Goal: Transaction & Acquisition: Purchase product/service

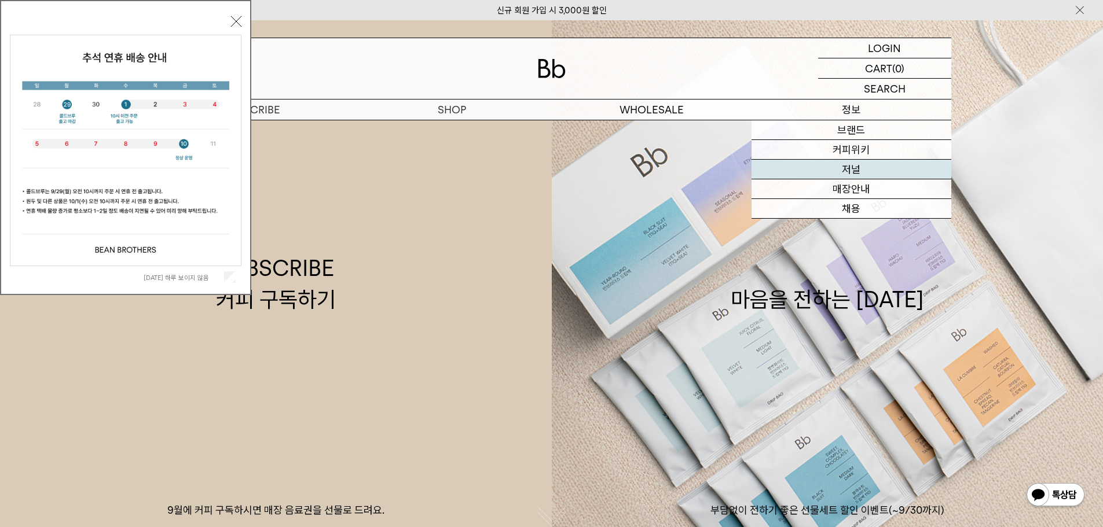
click at [856, 163] on link "저널" at bounding box center [852, 170] width 200 height 20
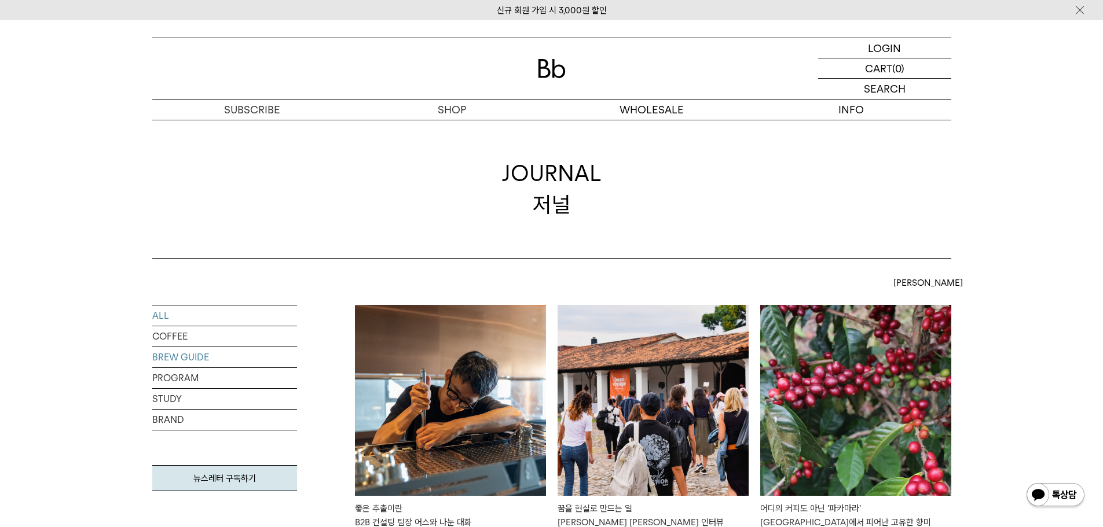
click at [163, 358] on link "BREW GUIDE" at bounding box center [224, 357] width 145 height 20
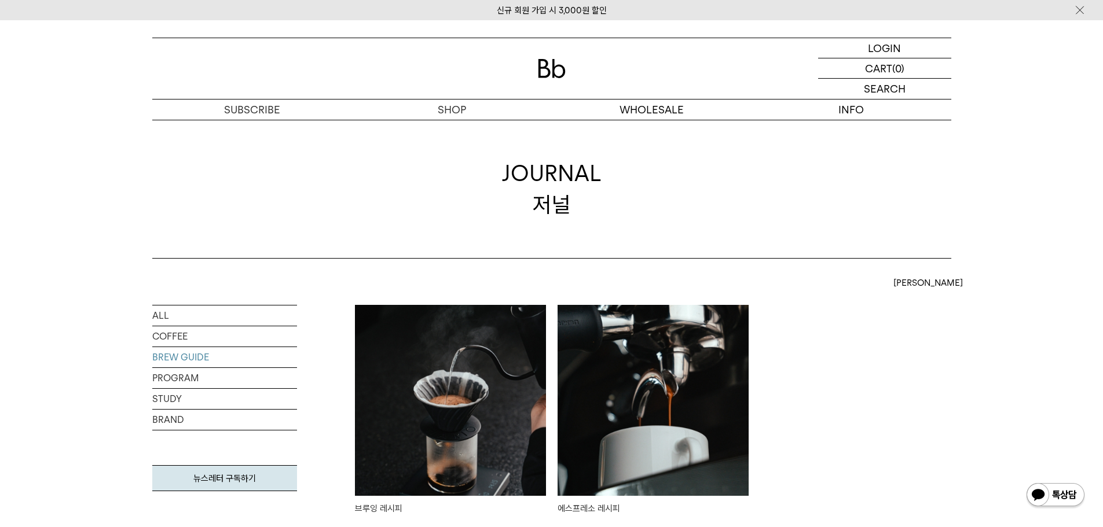
click at [405, 377] on img at bounding box center [450, 400] width 191 height 191
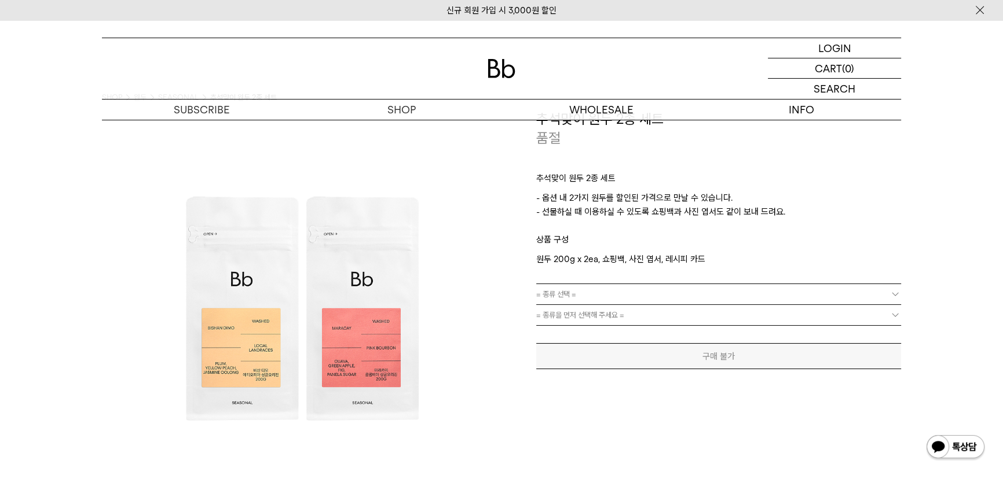
scroll to position [52, 0]
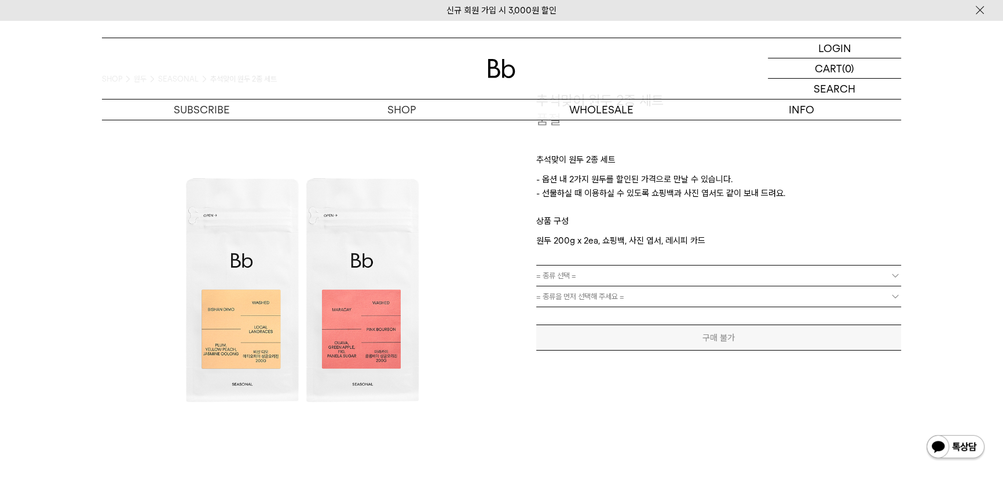
click at [646, 274] on link "= 종류 선택 =" at bounding box center [718, 276] width 365 height 20
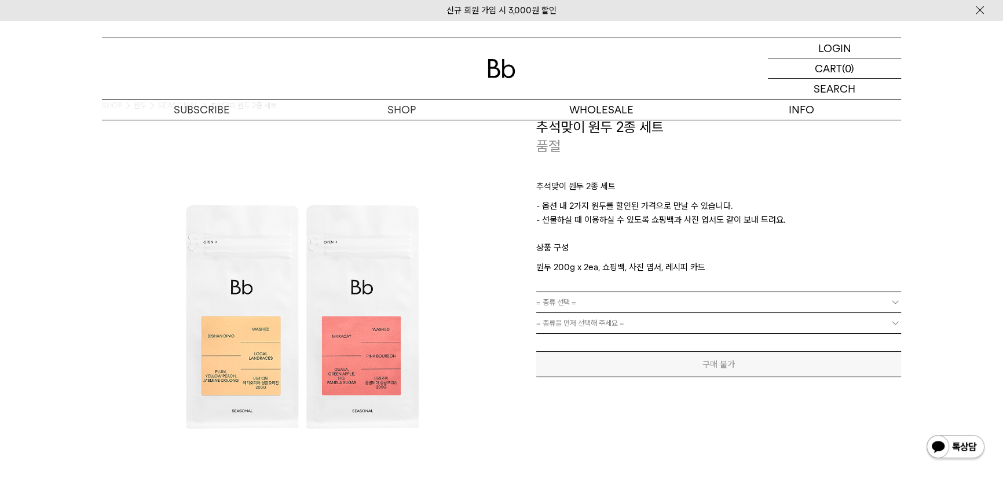
scroll to position [0, 0]
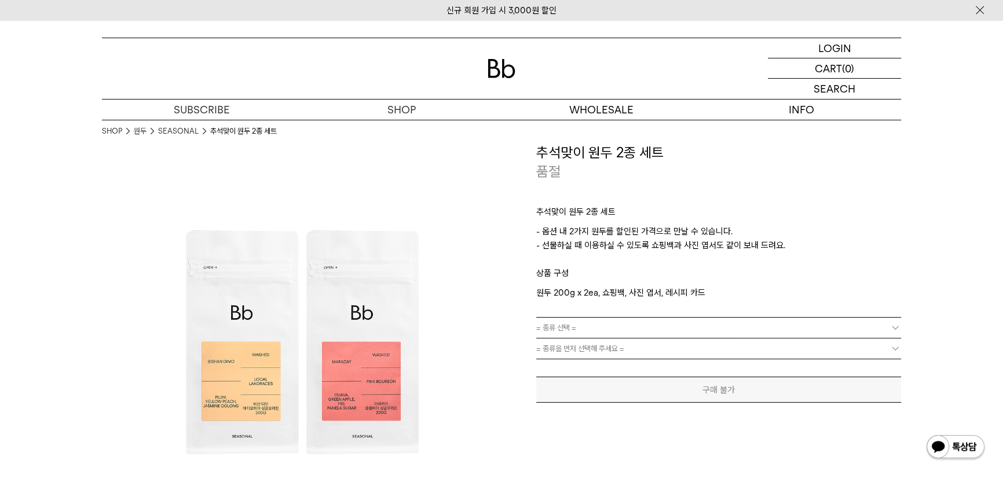
click at [624, 329] on link "= 종류 선택 =" at bounding box center [718, 328] width 365 height 20
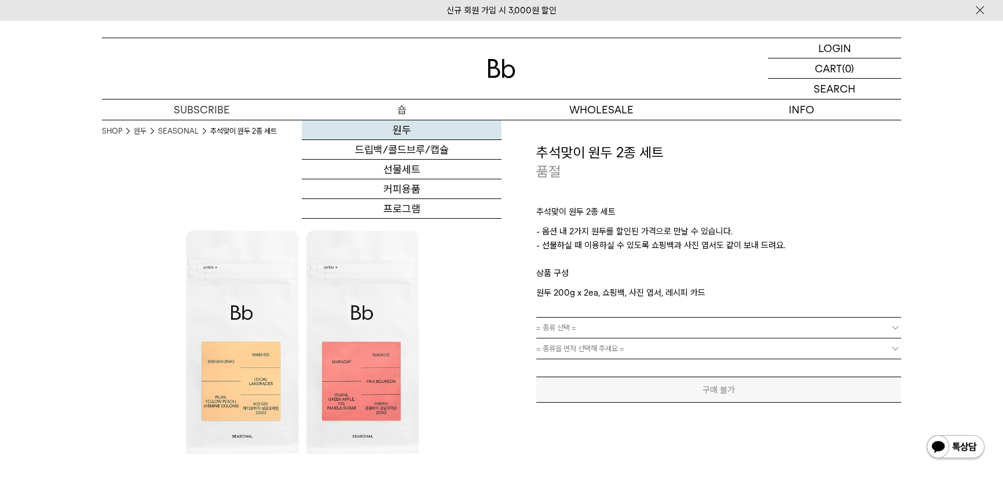
click at [401, 128] on link "원두" at bounding box center [402, 130] width 200 height 20
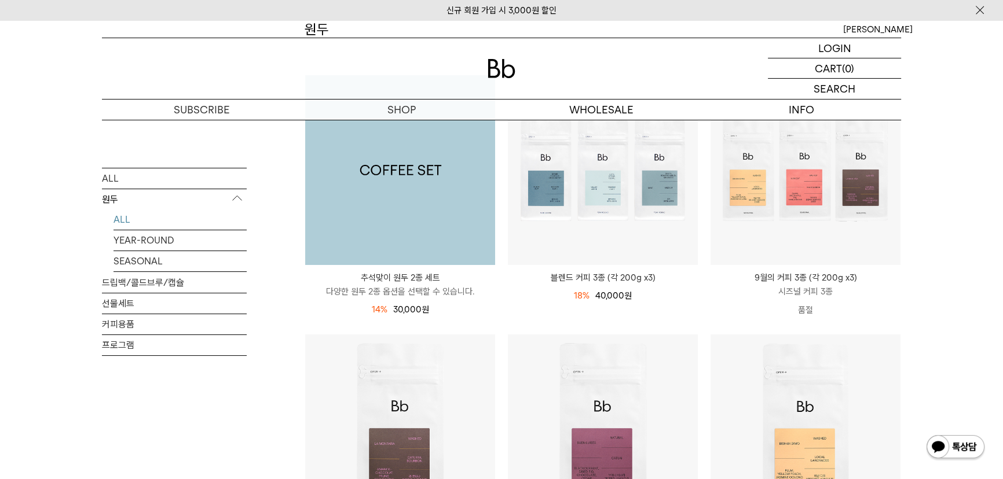
scroll to position [157, 0]
click at [387, 196] on img at bounding box center [400, 170] width 190 height 190
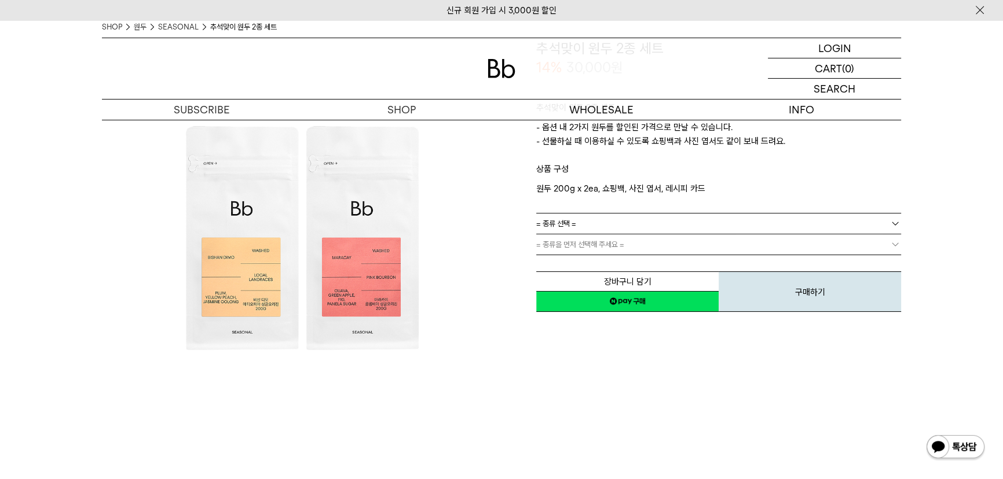
scroll to position [105, 0]
click at [581, 221] on link "= 종류 선택 =" at bounding box center [718, 223] width 365 height 20
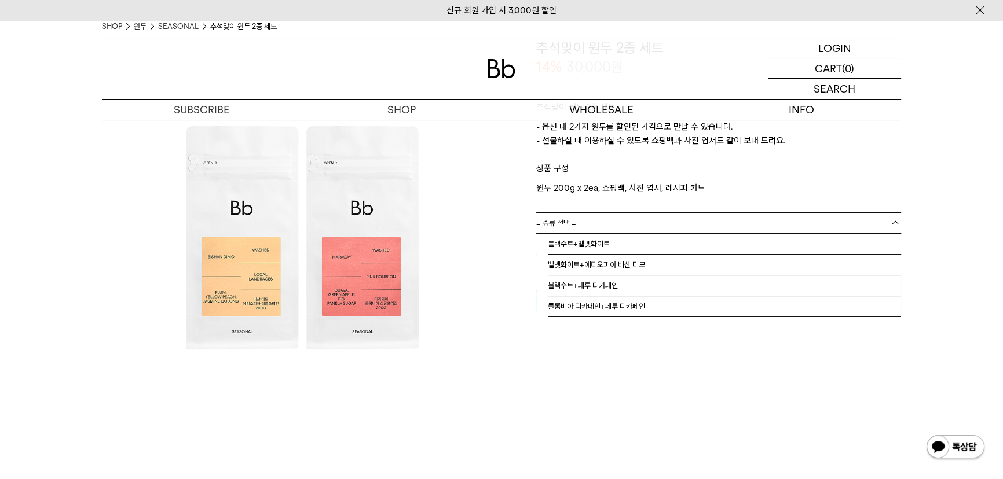
click at [517, 300] on div "**********" at bounding box center [700, 175] width 399 height 274
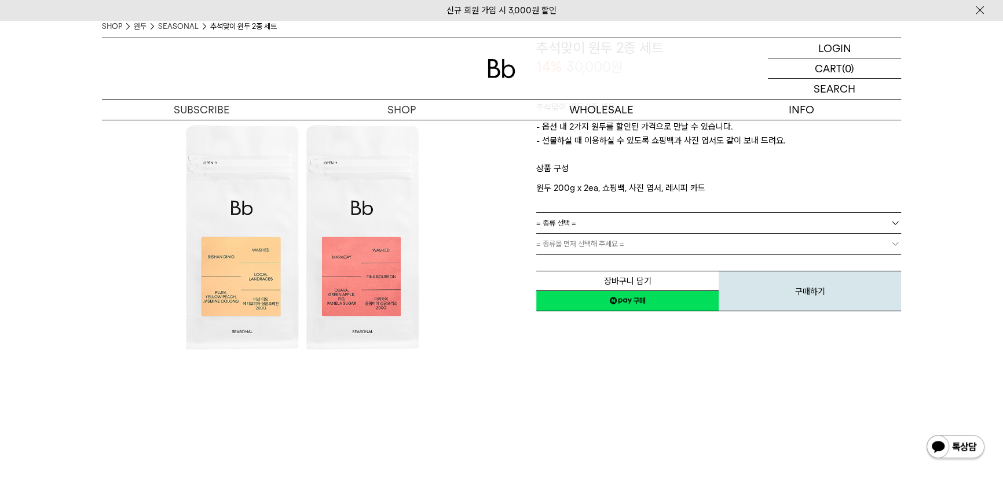
click at [605, 245] on span "= 종류을 먼저 선택해 주세요 =" at bounding box center [580, 244] width 88 height 20
click at [609, 223] on link "= 종류 선택 =" at bounding box center [718, 223] width 365 height 20
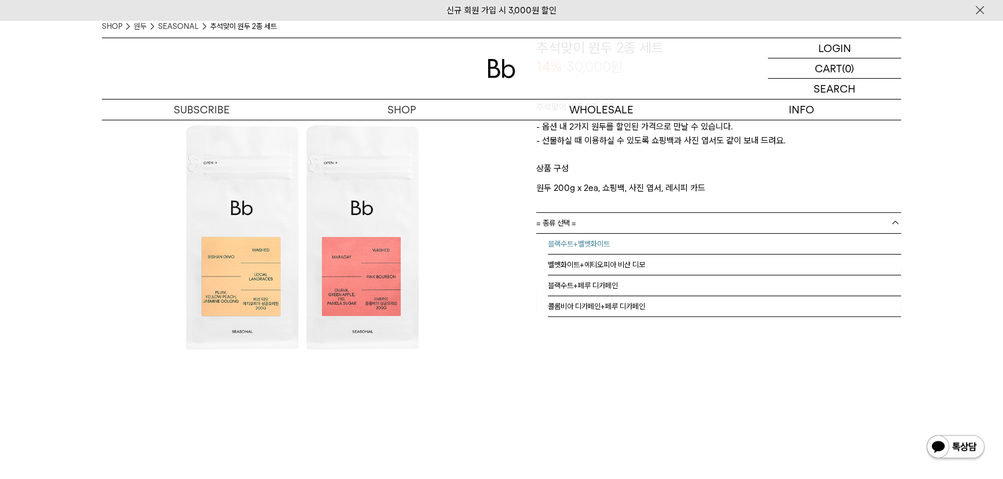
click at [608, 244] on li "블랙수트+벨벳화이트" at bounding box center [724, 244] width 353 height 21
drag, startPoint x: 608, startPoint y: 220, endPoint x: 611, endPoint y: 248, distance: 27.9
click at [608, 219] on link "블랙수트+벨벳화이트" at bounding box center [718, 223] width 365 height 20
click at [594, 309] on li "콜롬비아 디카페인+페루 디카페인" at bounding box center [724, 306] width 353 height 21
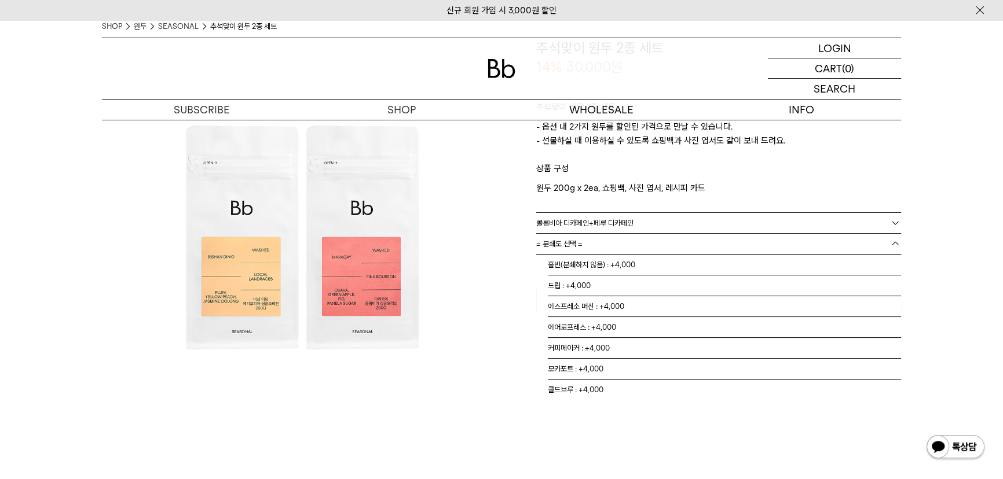
click at [598, 247] on link "= 분쇄도 선택 =" at bounding box center [718, 244] width 365 height 20
click at [599, 219] on span "콜롬비아 디카페인+페루 디카페인" at bounding box center [584, 223] width 97 height 20
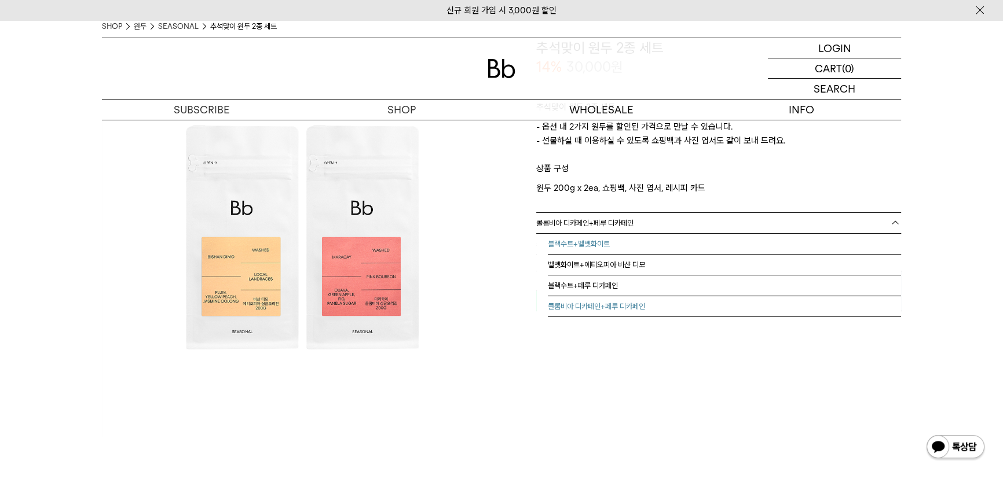
click at [599, 243] on li "블랙수트+벨벳화이트" at bounding box center [724, 244] width 353 height 21
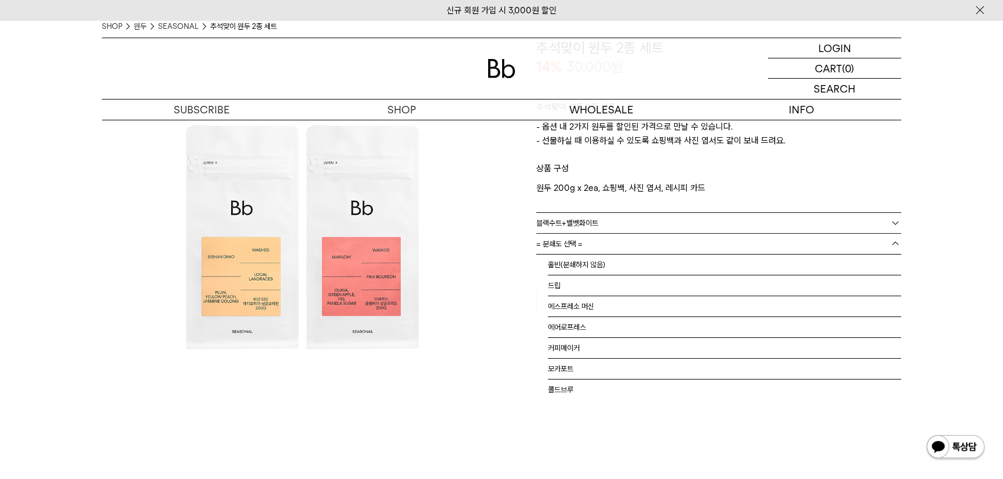
click at [600, 243] on link "= 분쇄도 선택 =" at bounding box center [718, 244] width 365 height 20
click at [512, 243] on div "**********" at bounding box center [700, 175] width 399 height 274
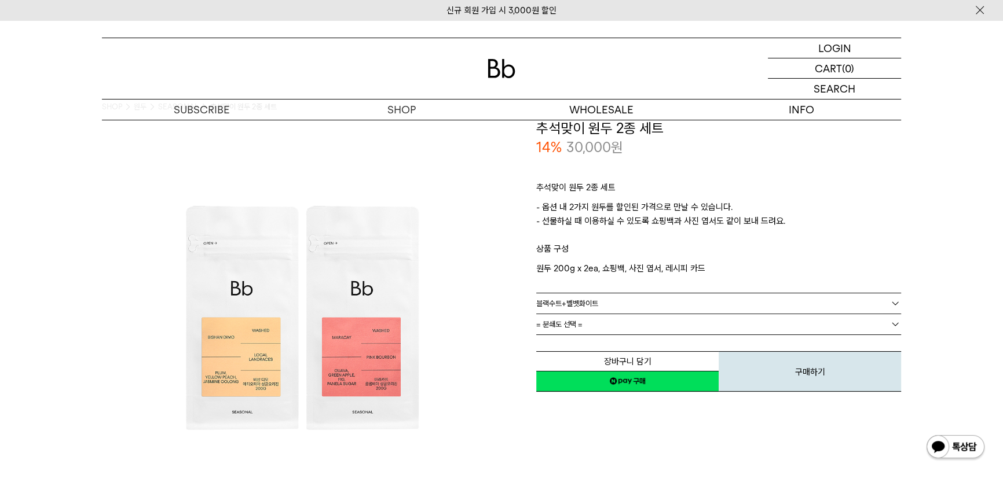
scroll to position [0, 0]
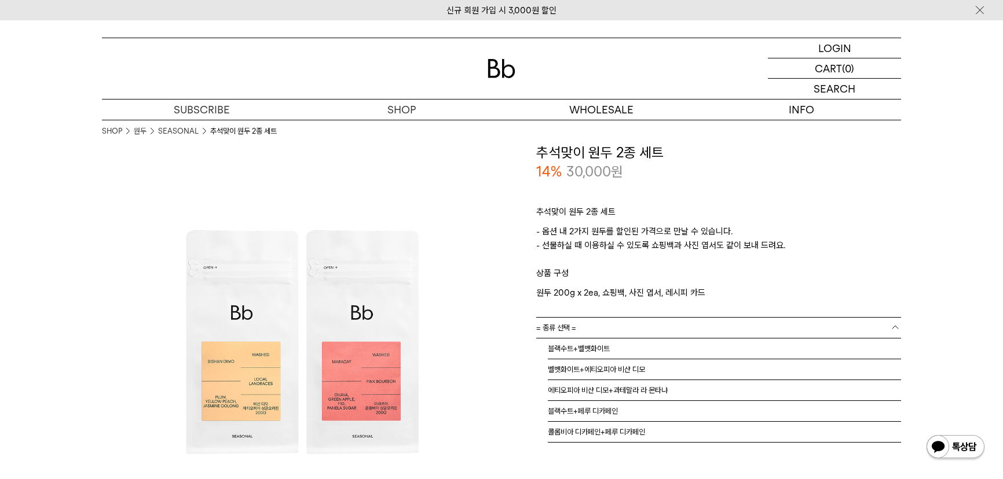
click at [676, 326] on link "= 종류 선택 =" at bounding box center [718, 328] width 365 height 20
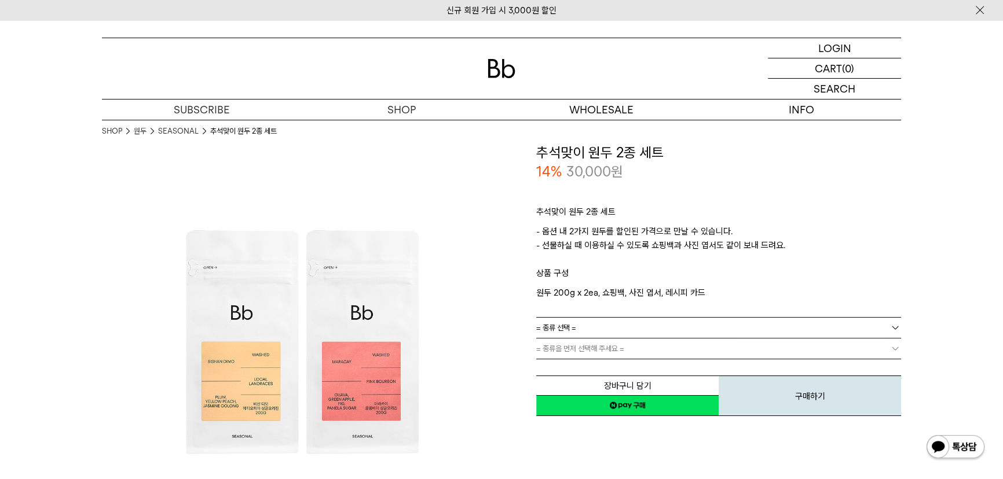
click at [501, 67] on img at bounding box center [502, 68] width 28 height 19
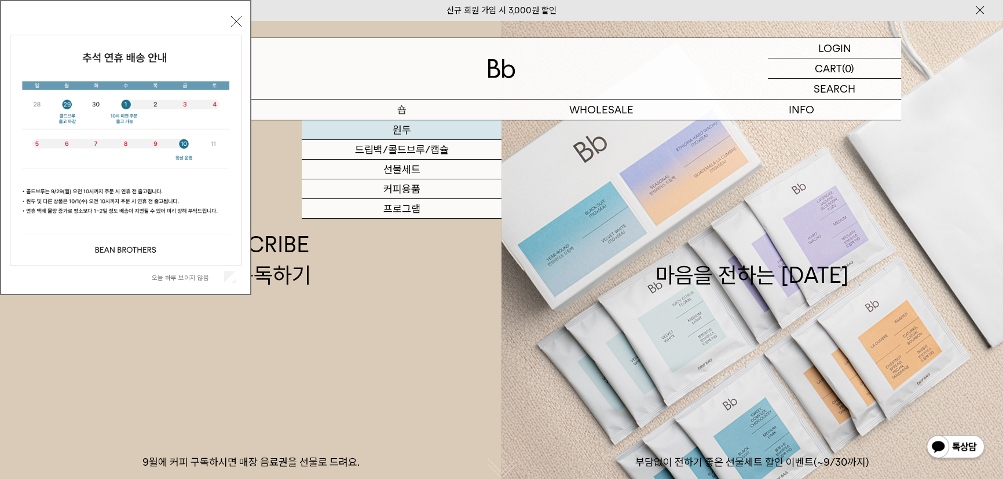
click at [393, 124] on link "원두" at bounding box center [402, 130] width 200 height 20
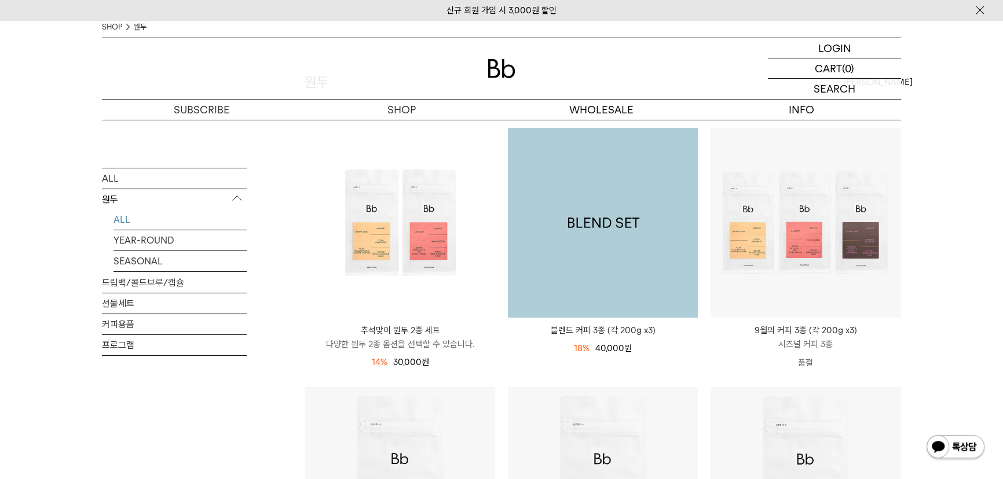
scroll to position [105, 0]
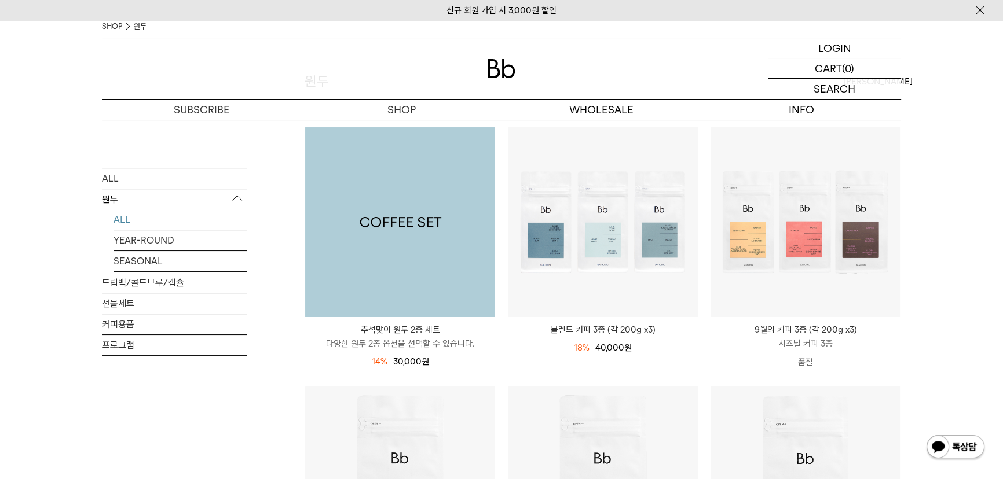
click at [375, 255] on img at bounding box center [400, 222] width 190 height 190
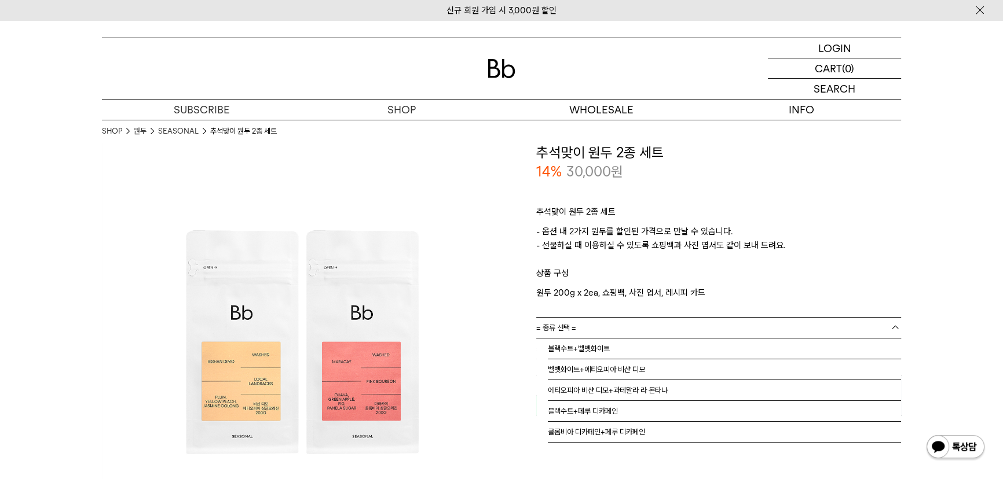
click at [640, 332] on link "= 종류 선택 =" at bounding box center [718, 328] width 365 height 20
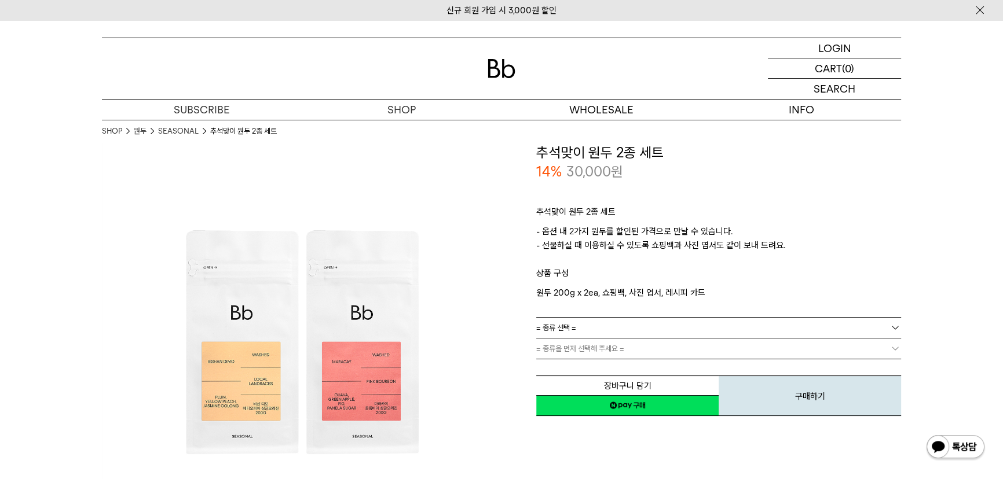
click at [776, 326] on link "= 종류 선택 =" at bounding box center [718, 328] width 365 height 20
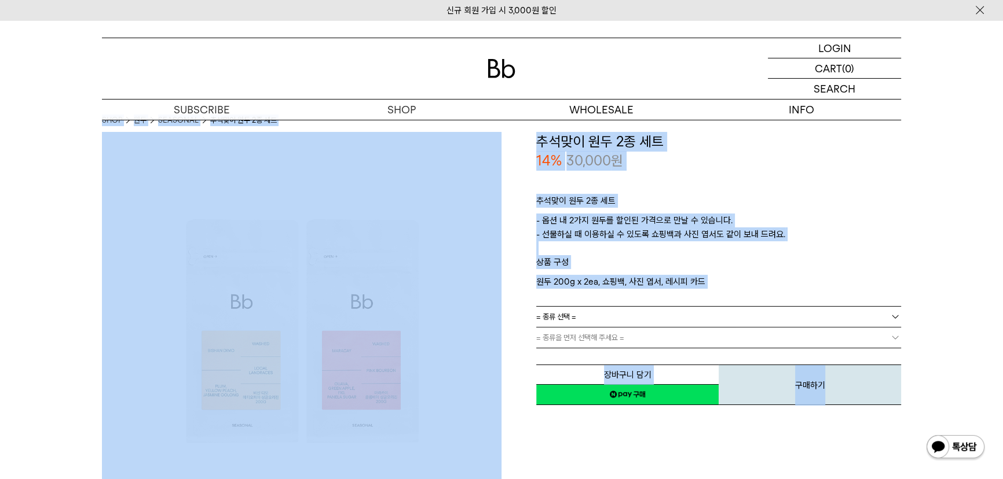
click at [793, 339] on link "= 종류을 먼저 선택해 주세요 =" at bounding box center [718, 338] width 365 height 20
click at [842, 276] on p "원두 200g x 2ea, 쇼핑백, 사진 엽서, 레시피 카드" at bounding box center [718, 282] width 365 height 14
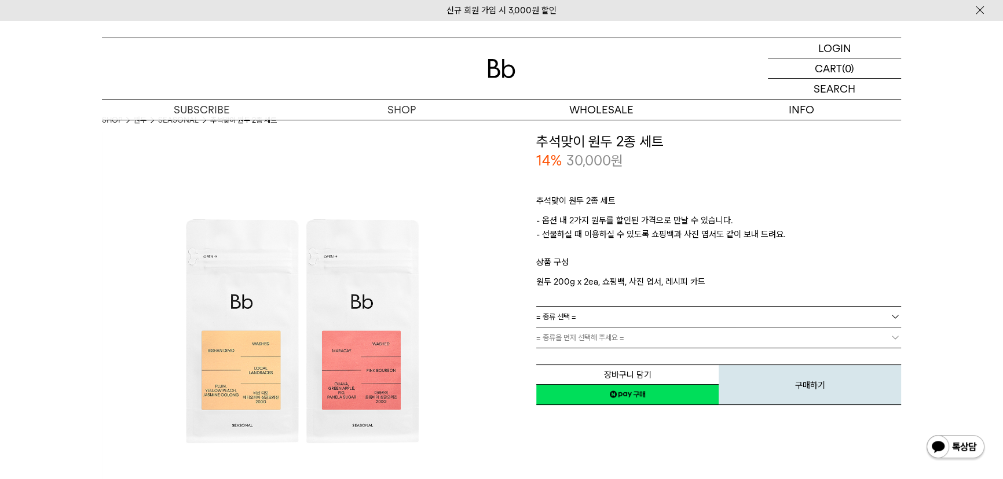
click at [753, 318] on link "= 종류 선택 =" at bounding box center [718, 317] width 365 height 20
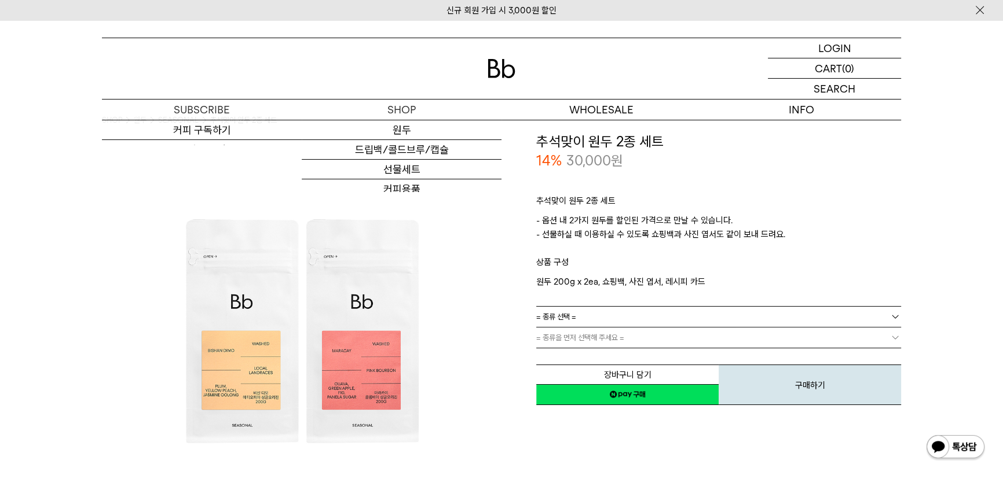
click at [494, 63] on img at bounding box center [502, 68] width 28 height 19
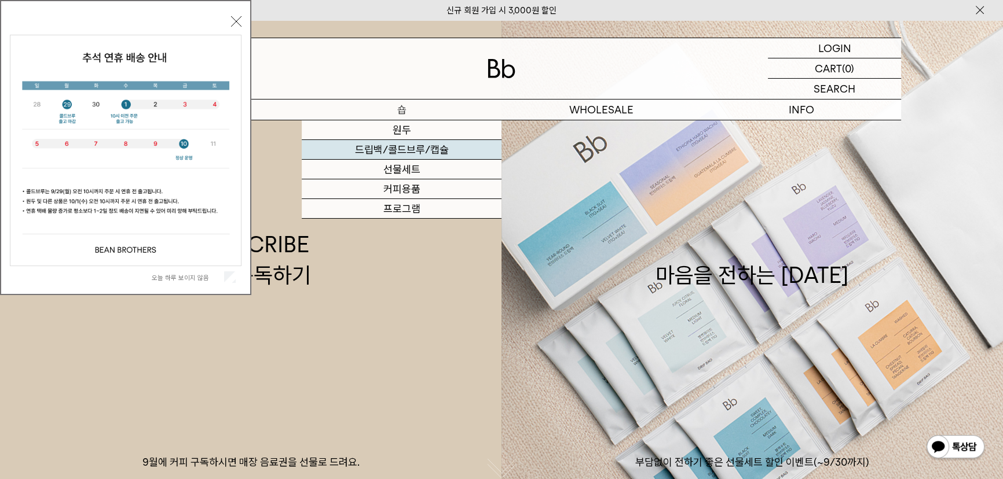
click at [408, 151] on link "드립백/콜드브루/캡슐" at bounding box center [402, 150] width 200 height 20
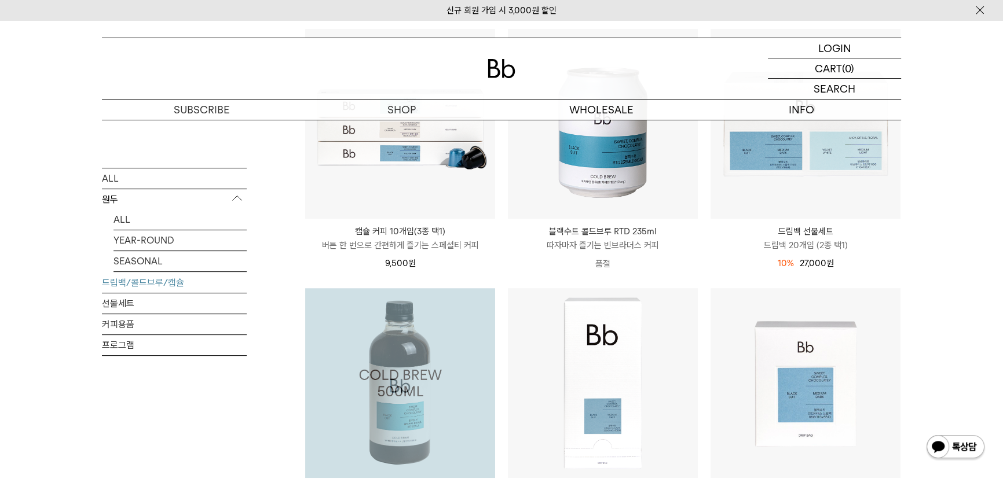
scroll to position [526, 0]
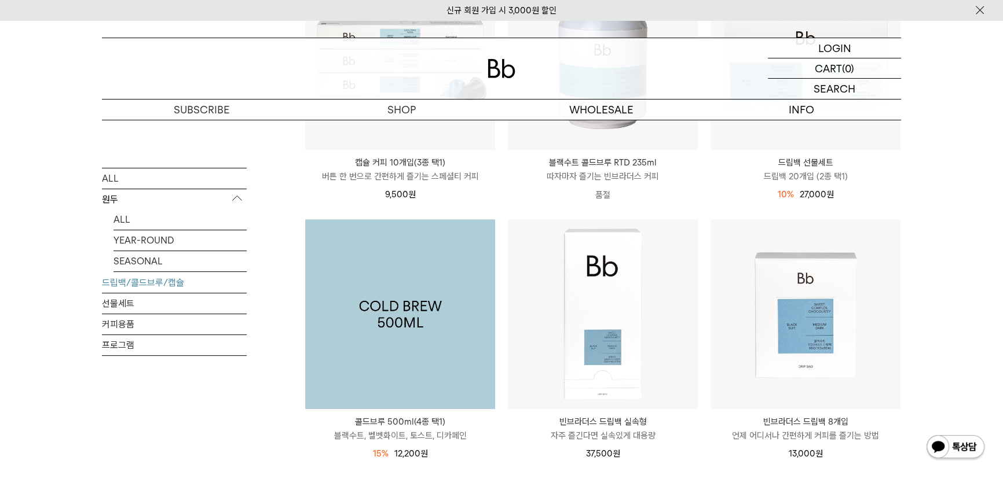
click at [398, 318] on img at bounding box center [400, 314] width 190 height 190
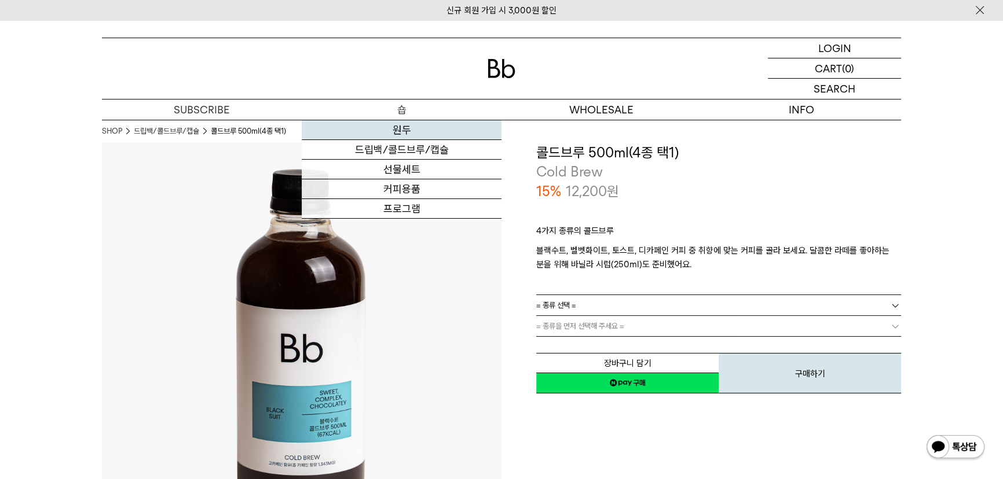
click at [404, 123] on link "원두" at bounding box center [402, 130] width 200 height 20
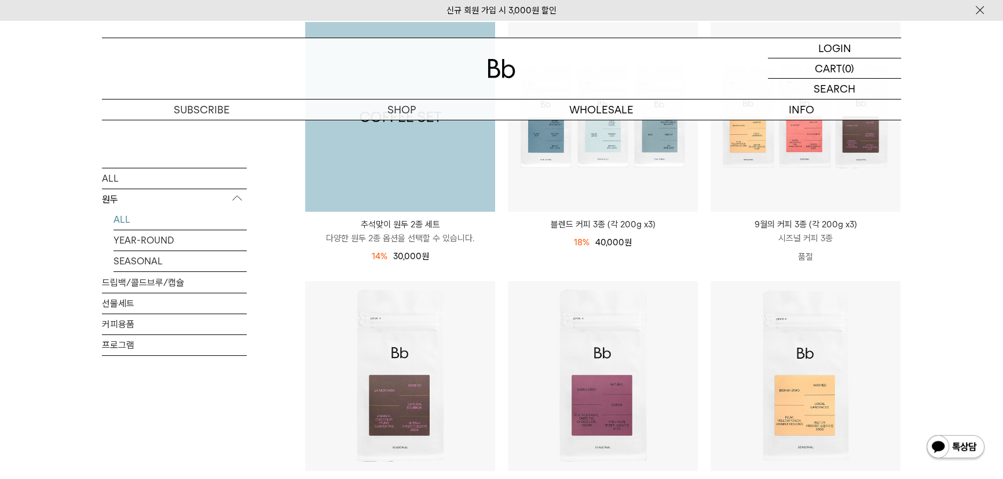
click at [448, 167] on img at bounding box center [400, 117] width 190 height 190
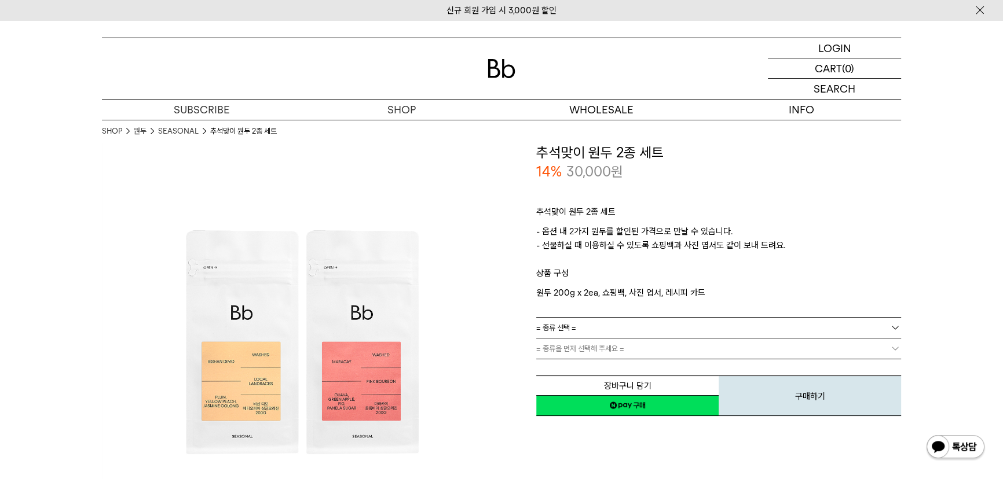
click at [871, 323] on link "= 종류 선택 =" at bounding box center [718, 328] width 365 height 20
click at [755, 328] on link "= 종류 선택 =" at bounding box center [718, 328] width 365 height 20
click at [727, 332] on link "= 종류 선택 =" at bounding box center [718, 328] width 365 height 20
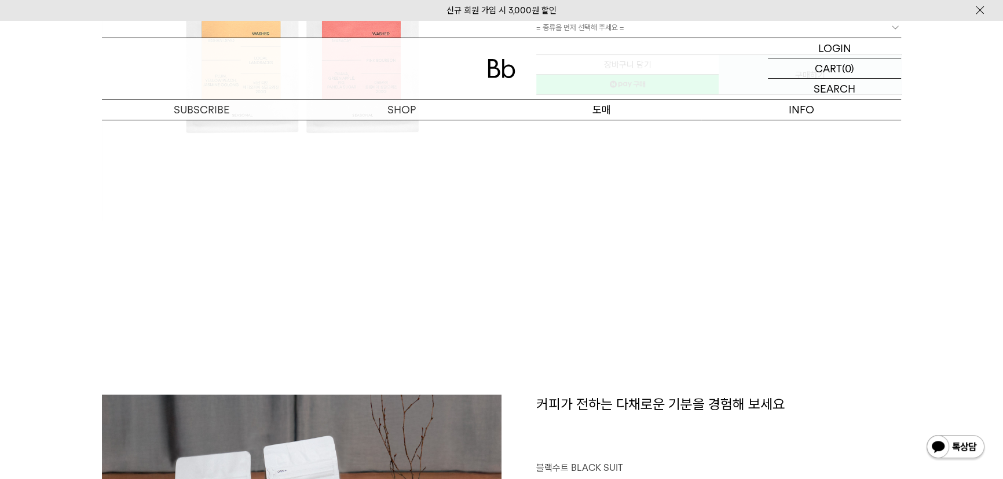
scroll to position [316, 0]
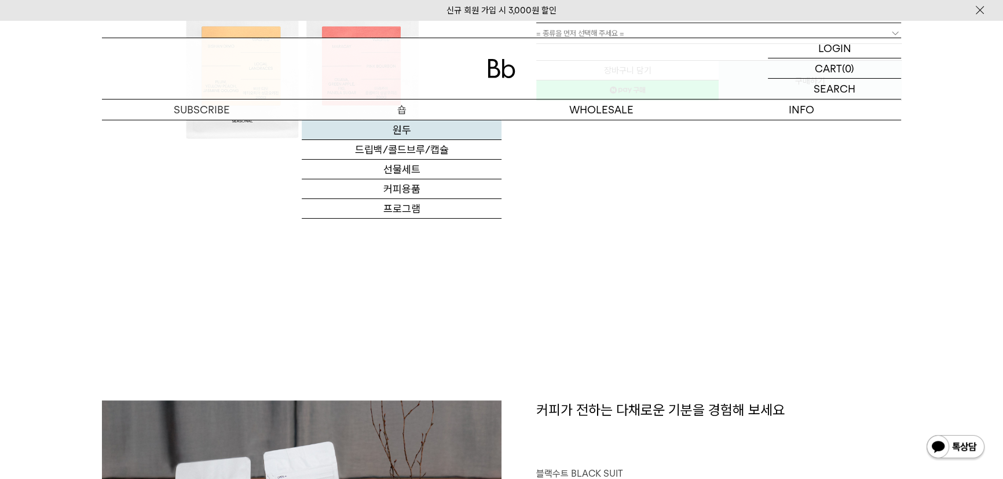
click at [386, 127] on link "원두" at bounding box center [402, 130] width 200 height 20
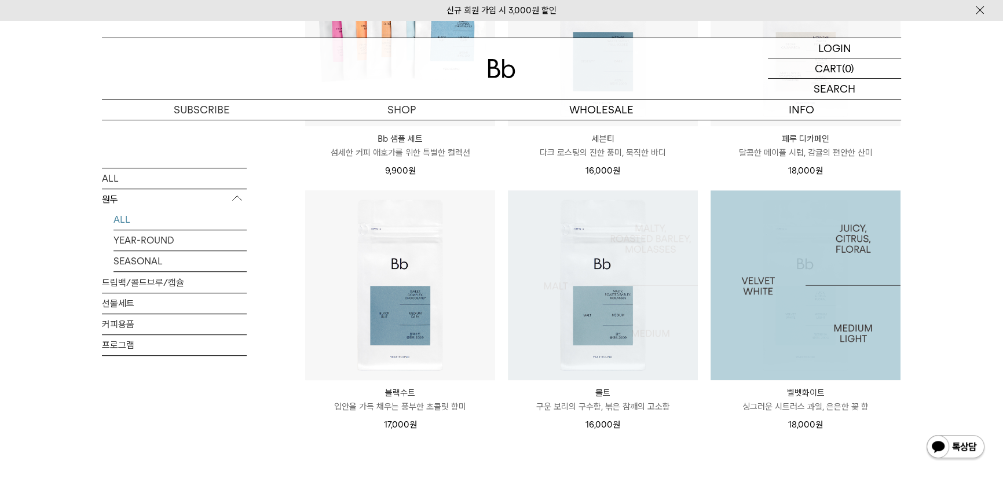
scroll to position [842, 0]
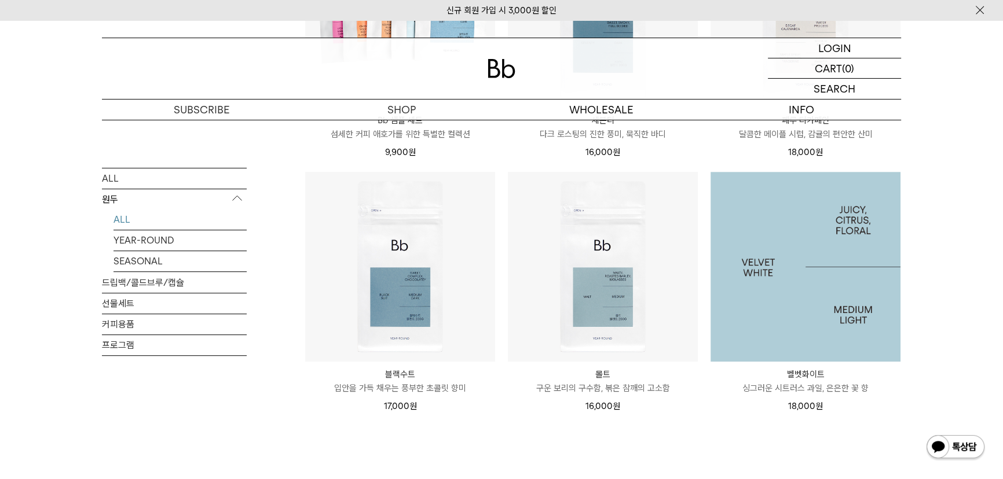
click at [785, 273] on img at bounding box center [805, 267] width 190 height 190
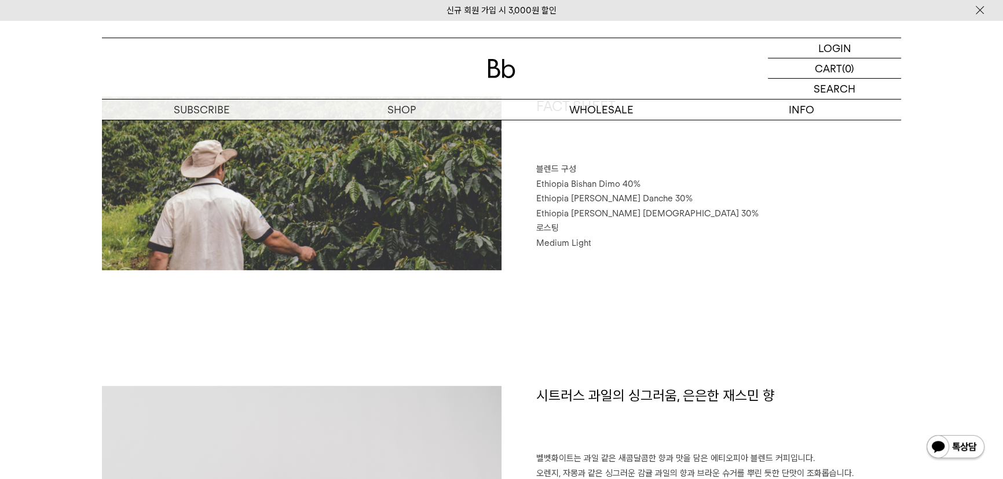
scroll to position [526, 0]
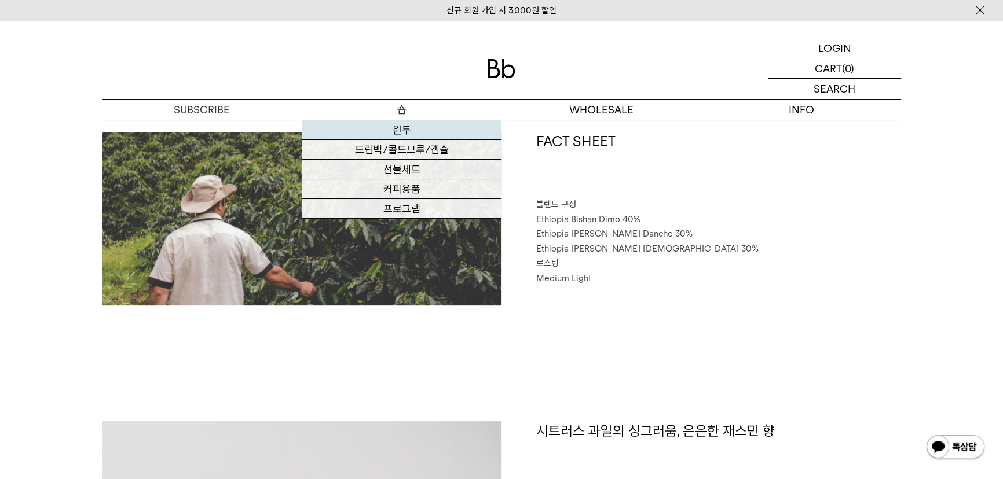
click at [405, 127] on link "원두" at bounding box center [402, 130] width 200 height 20
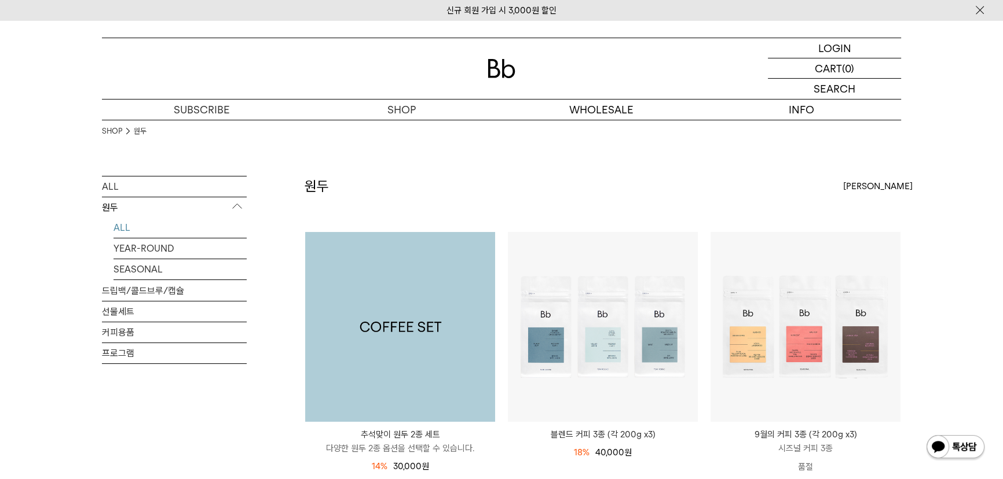
click at [411, 327] on img at bounding box center [400, 327] width 190 height 190
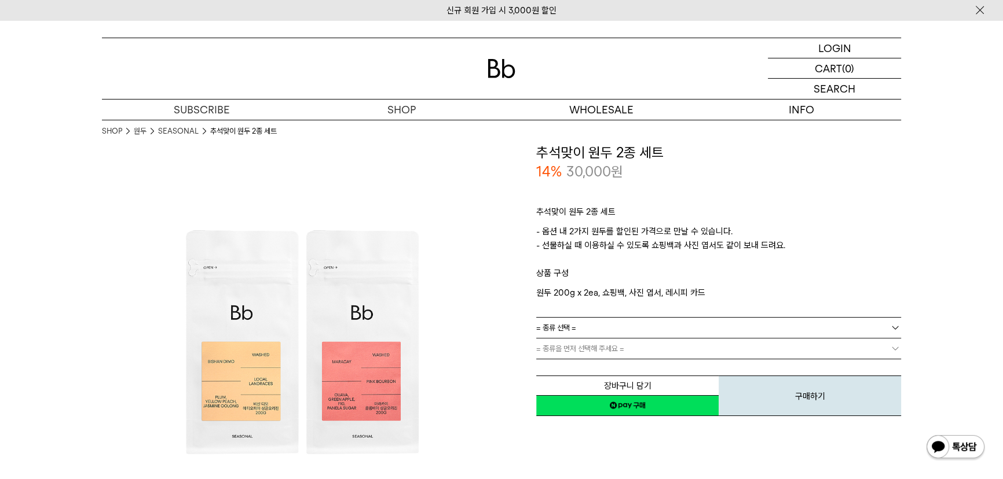
click at [644, 327] on link "= 종류 선택 =" at bounding box center [718, 328] width 365 height 20
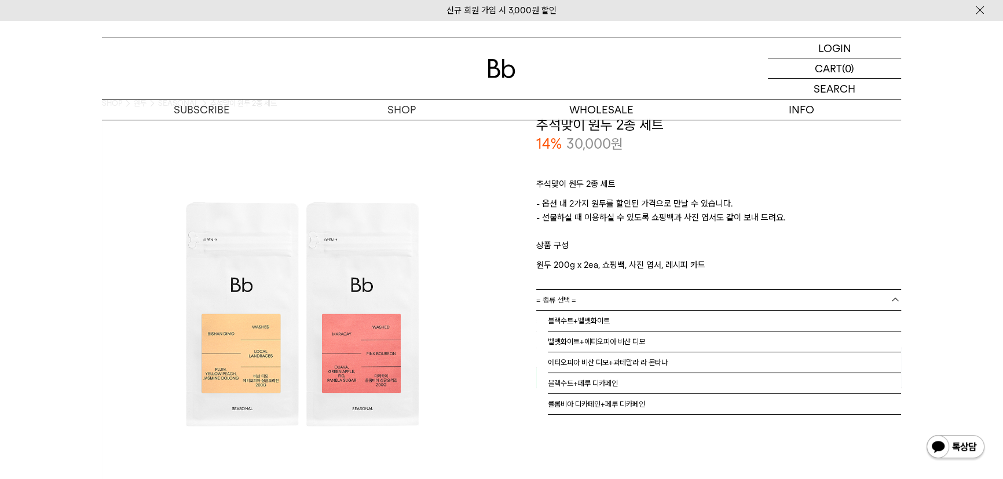
scroll to position [52, 0]
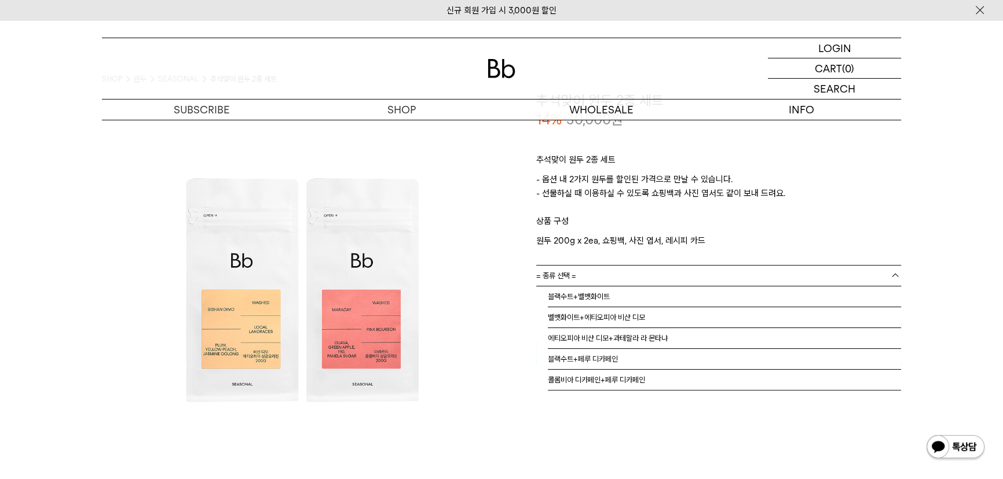
click at [652, 273] on link "= 종류 선택 =" at bounding box center [718, 276] width 365 height 20
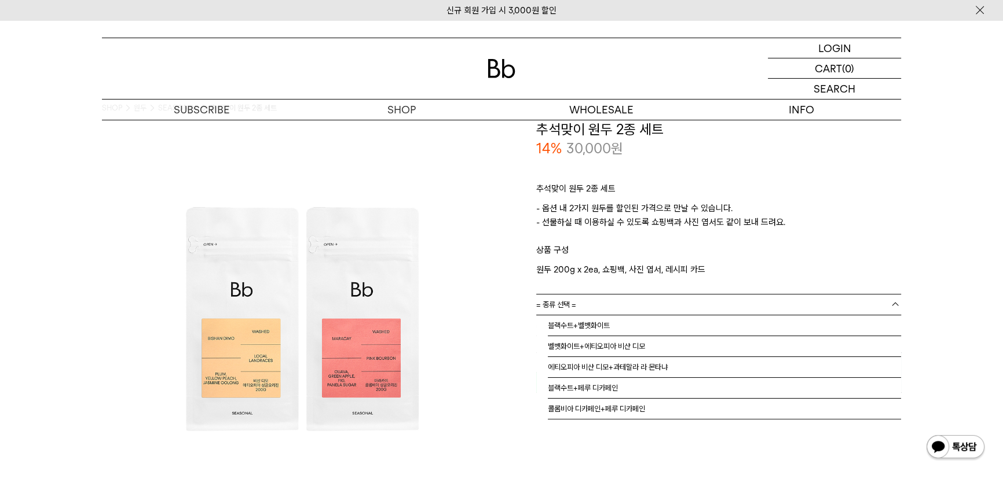
scroll to position [0, 0]
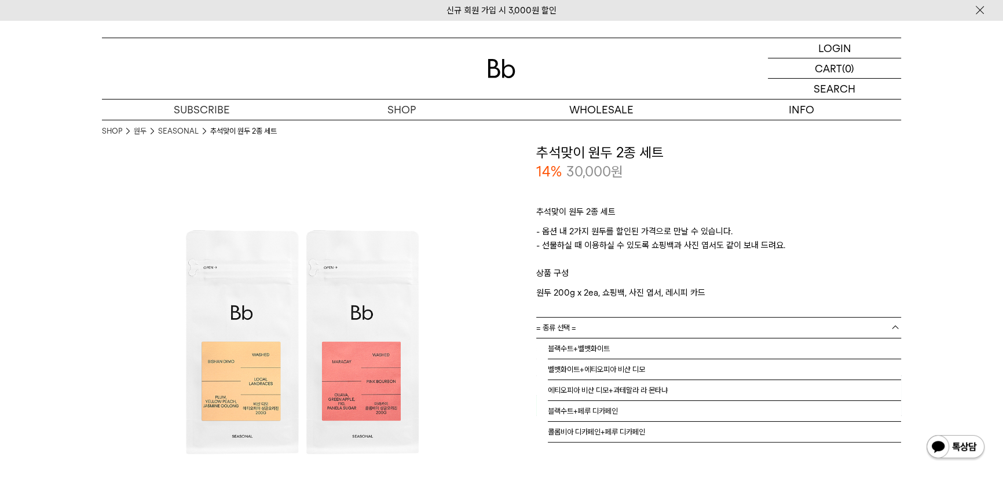
click at [734, 266] on p "상품 구성" at bounding box center [718, 276] width 365 height 20
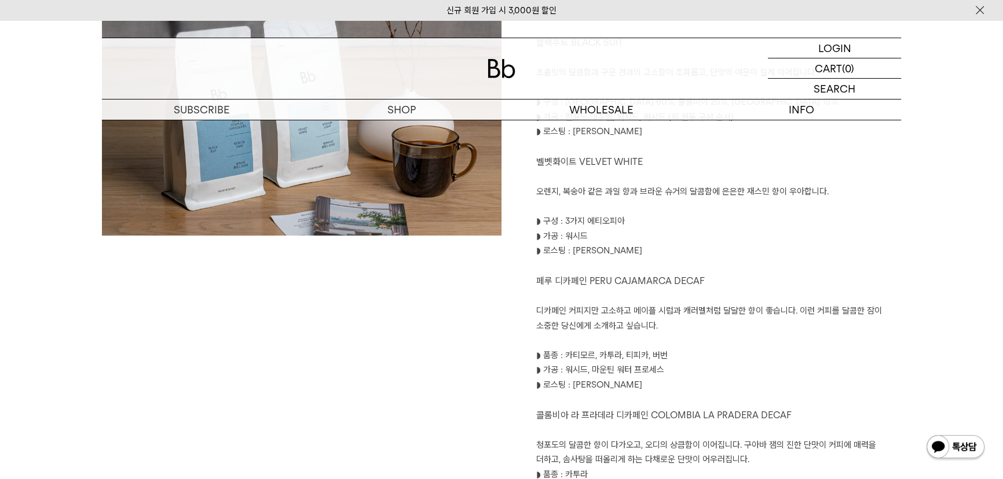
scroll to position [631, 0]
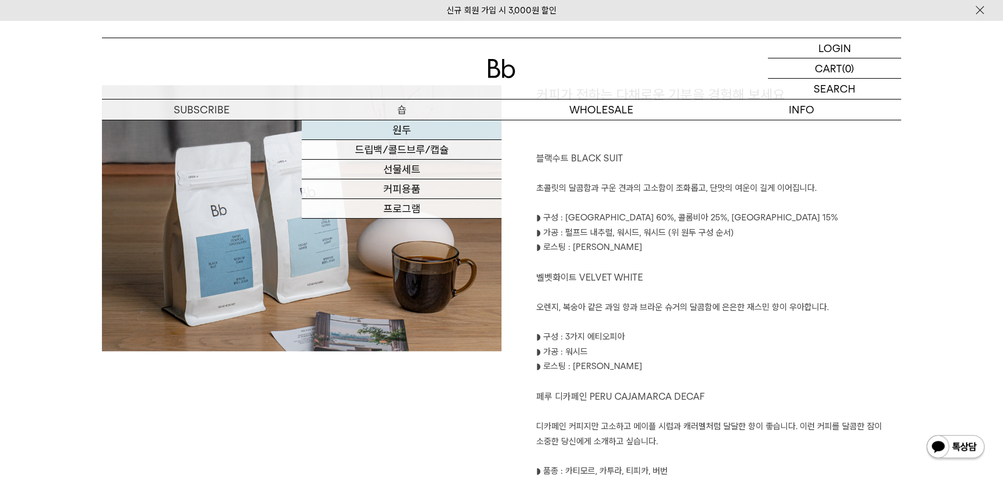
click at [396, 126] on link "원두" at bounding box center [402, 130] width 200 height 20
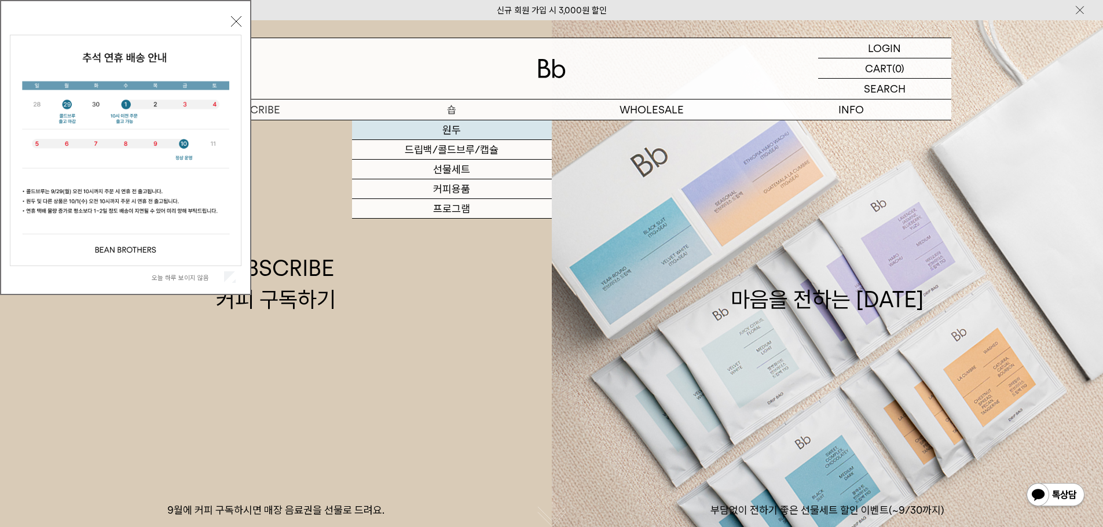
click at [454, 129] on link "원두" at bounding box center [452, 130] width 200 height 20
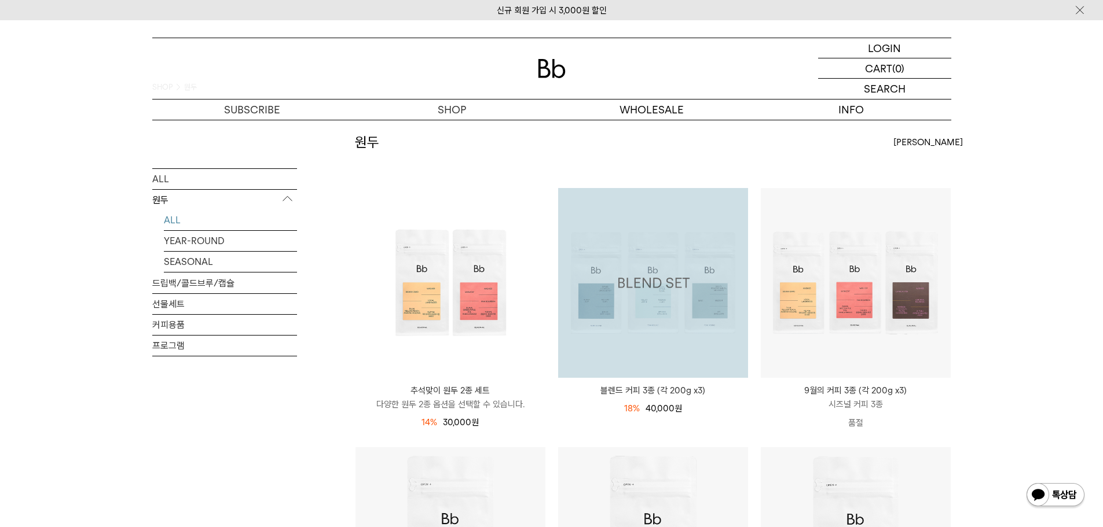
scroll to position [34, 0]
